Goal: Task Accomplishment & Management: Manage account settings

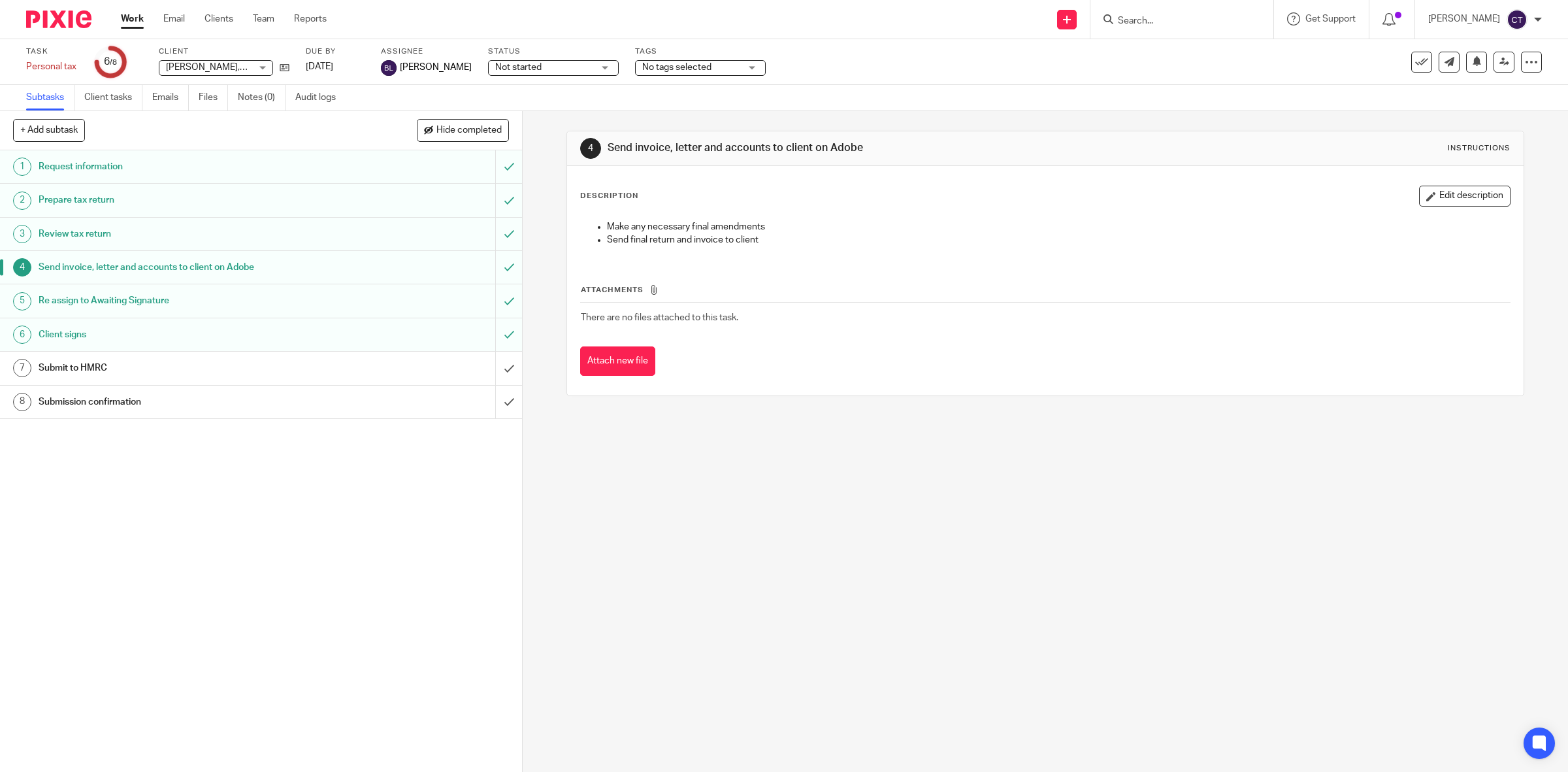
click at [134, 15] on link "Work" at bounding box center [132, 19] width 23 height 13
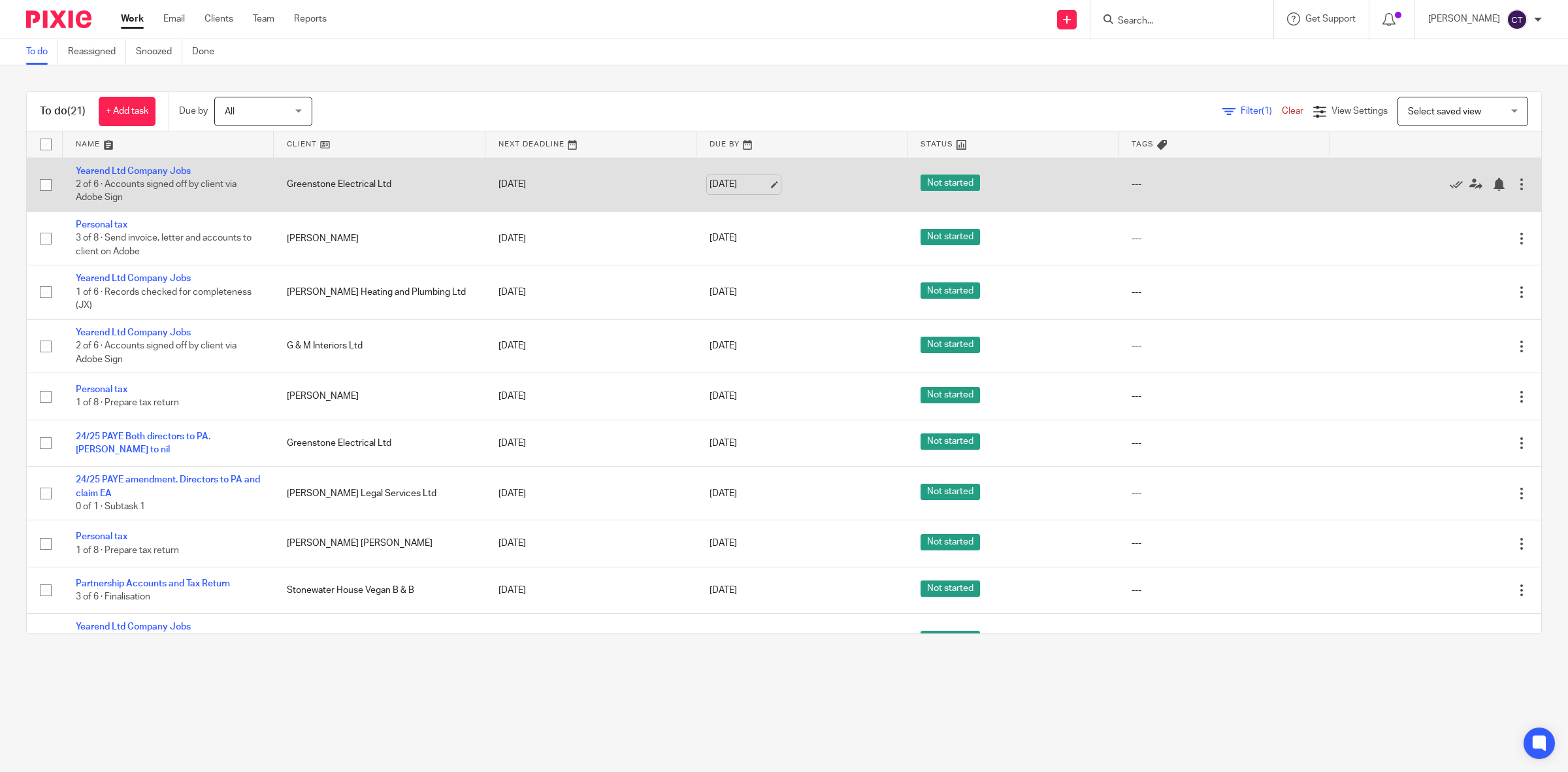
click at [719, 186] on link "29 Sep 2025" at bounding box center [739, 185] width 58 height 14
click at [737, 180] on link "[DATE]" at bounding box center [739, 185] width 58 height 14
click at [1469, 185] on icon at bounding box center [1476, 185] width 13 height 13
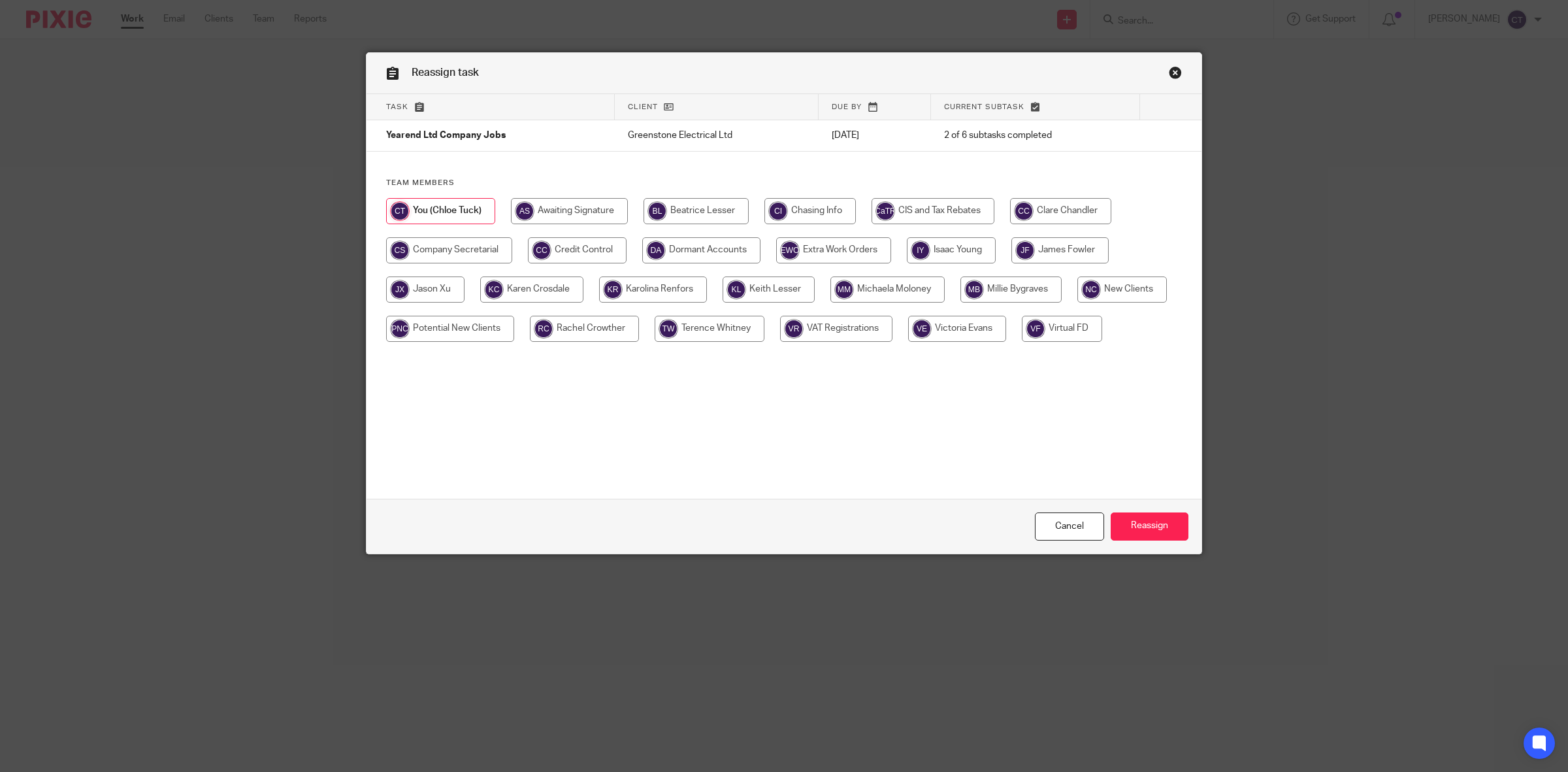
click at [1033, 209] on input "radio" at bounding box center [1061, 211] width 101 height 26
radio input "true"
click at [1164, 524] on input "Reassign" at bounding box center [1150, 526] width 78 height 28
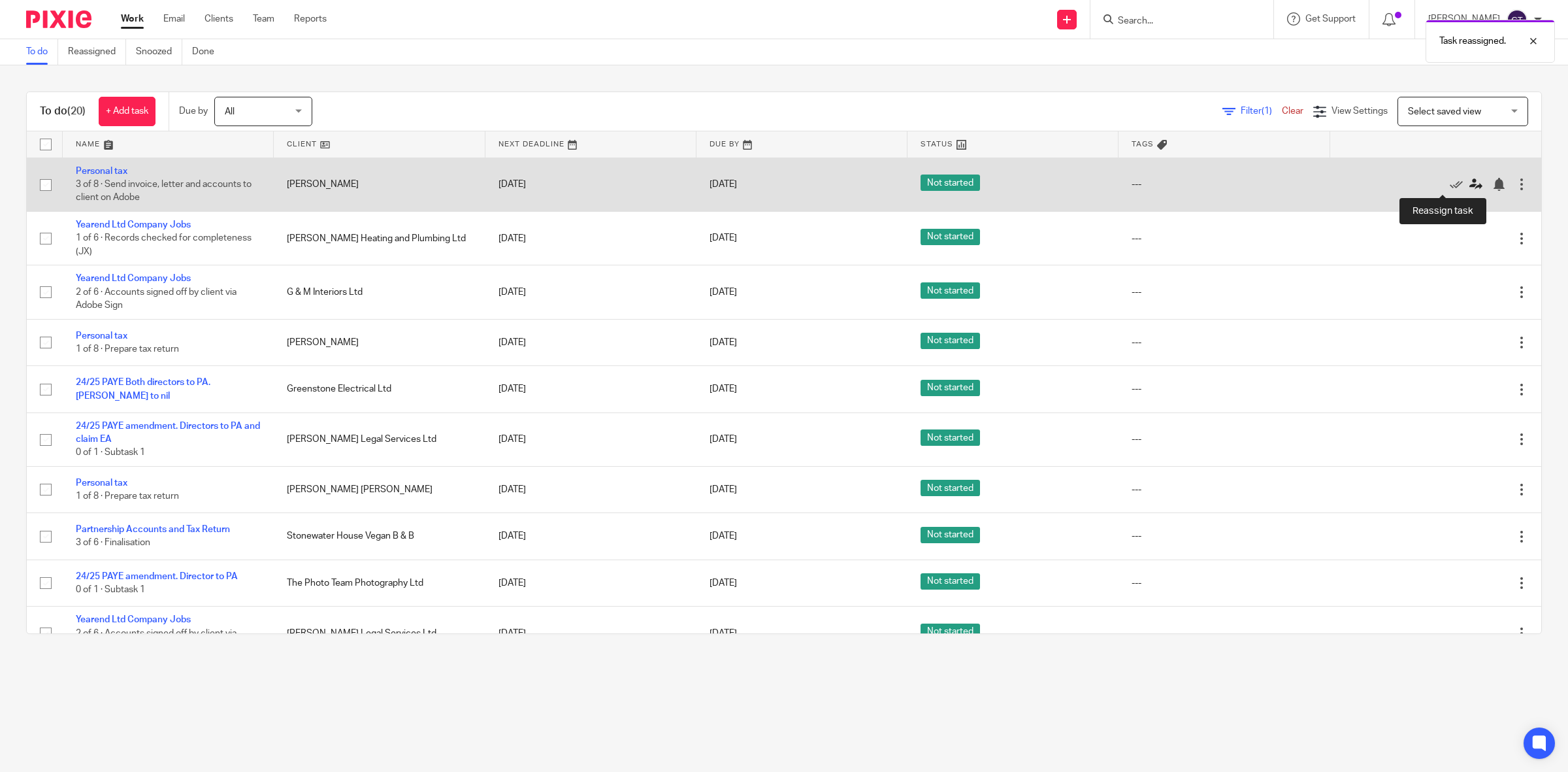
click at [1469, 185] on icon at bounding box center [1476, 185] width 13 height 13
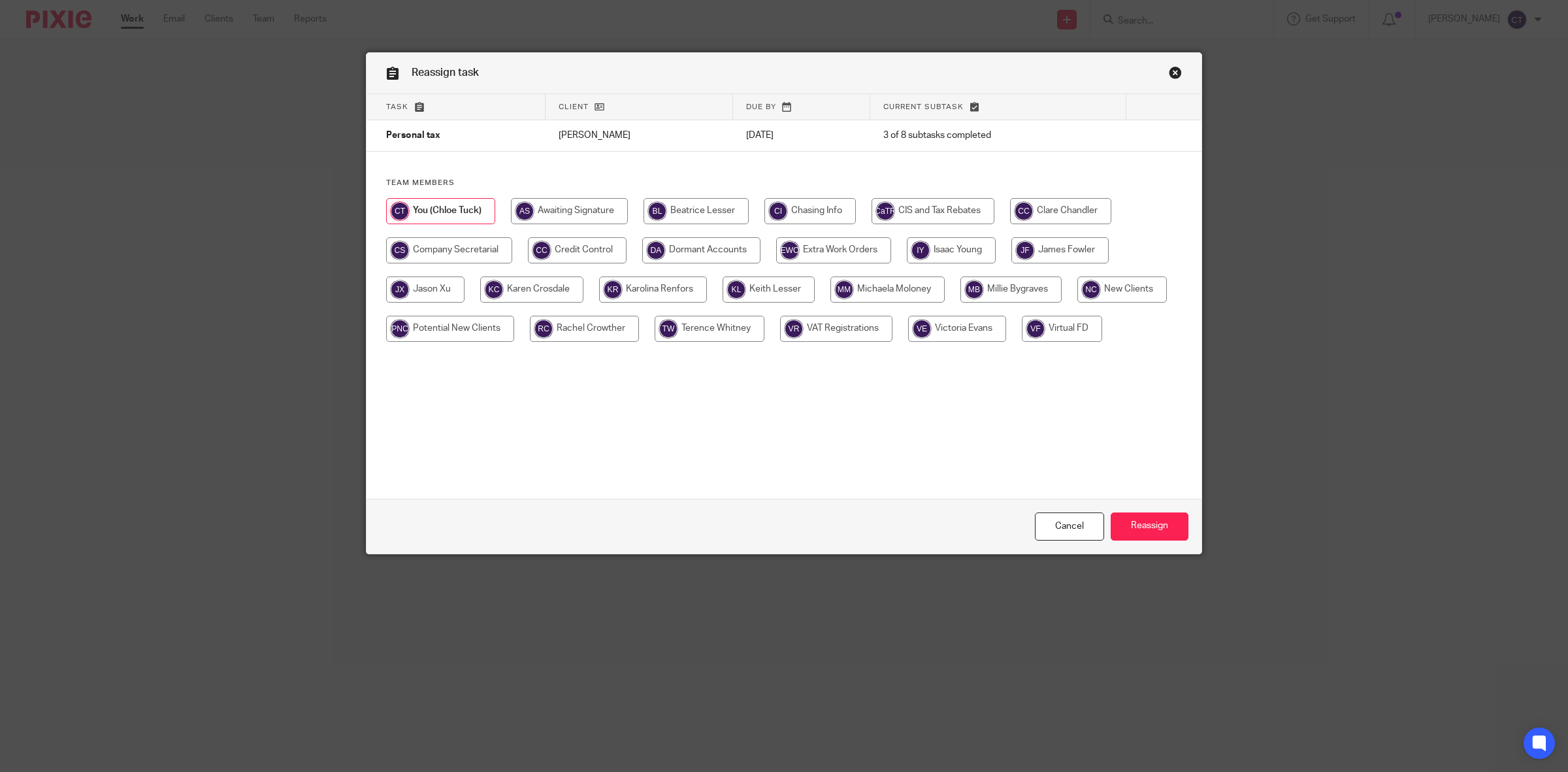
click at [1065, 205] on input "radio" at bounding box center [1061, 211] width 101 height 26
radio input "true"
click at [1147, 521] on input "Reassign" at bounding box center [1150, 526] width 78 height 28
